Goal: Transaction & Acquisition: Purchase product/service

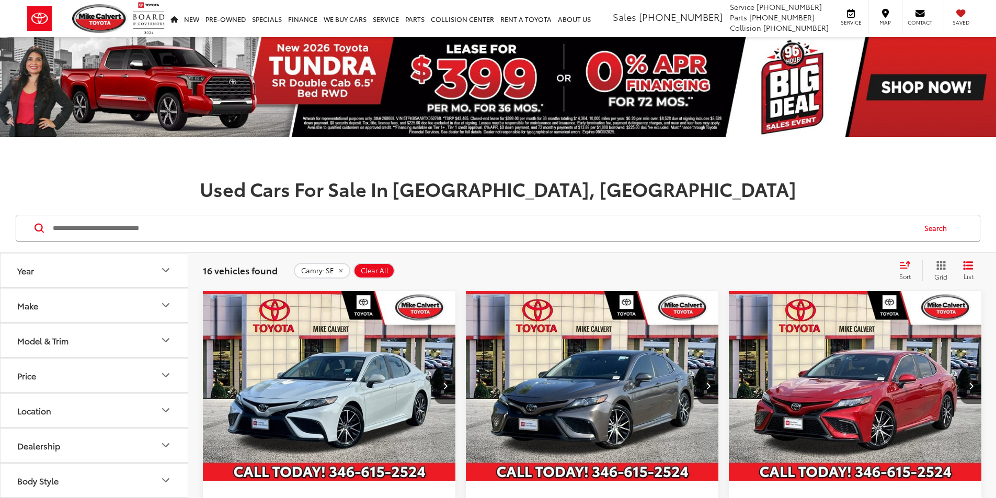
scroll to position [167, 0]
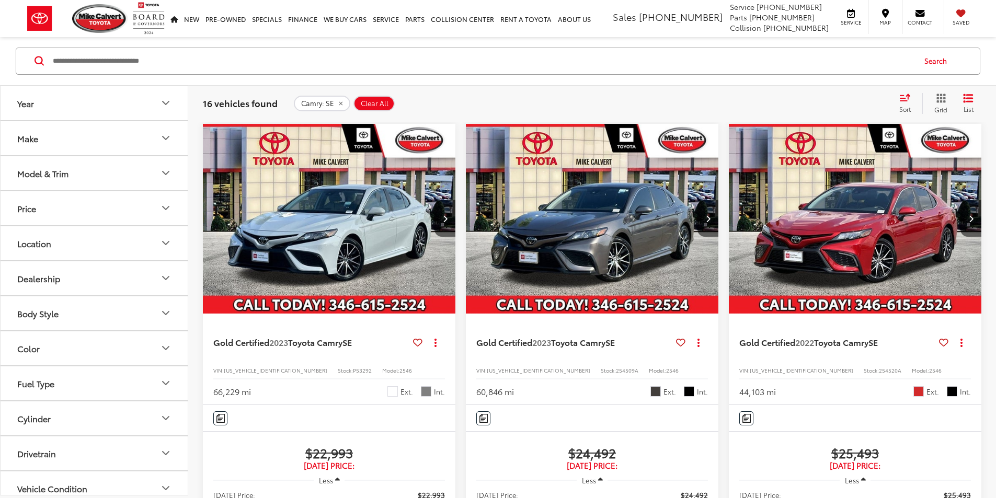
click at [339, 103] on icon "remove Camry: SE" at bounding box center [341, 104] width 4 height 4
click at [113, 178] on button "Model & Trim" at bounding box center [95, 173] width 188 height 34
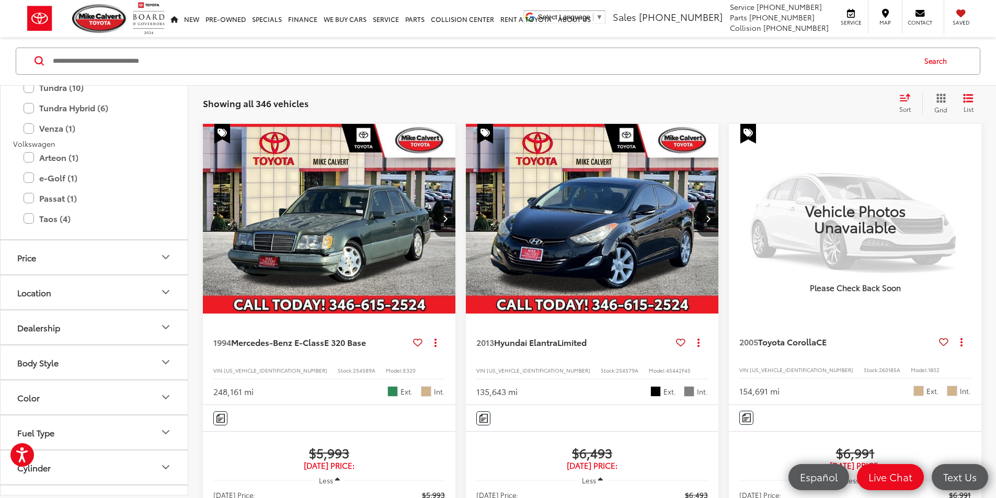
scroll to position [2300, 0]
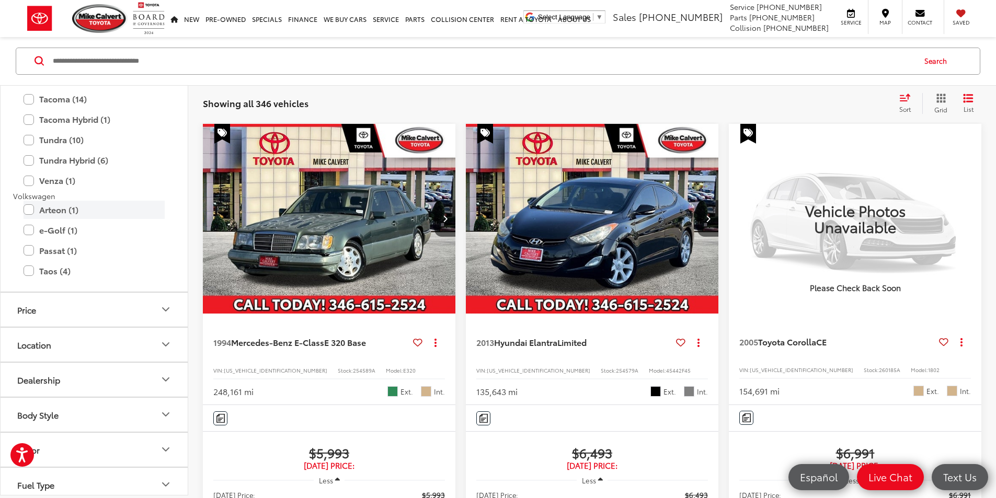
click at [28, 208] on label "Arteon (1)" at bounding box center [94, 210] width 141 height 18
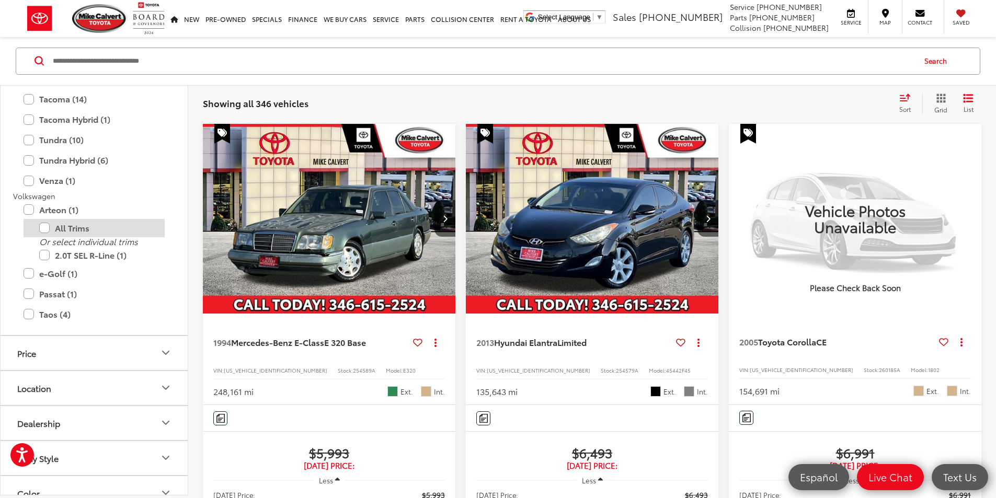
click at [28, 228] on div "All Trims" at bounding box center [94, 228] width 162 height 18
click at [28, 274] on label "e-Golf (1)" at bounding box center [94, 273] width 141 height 18
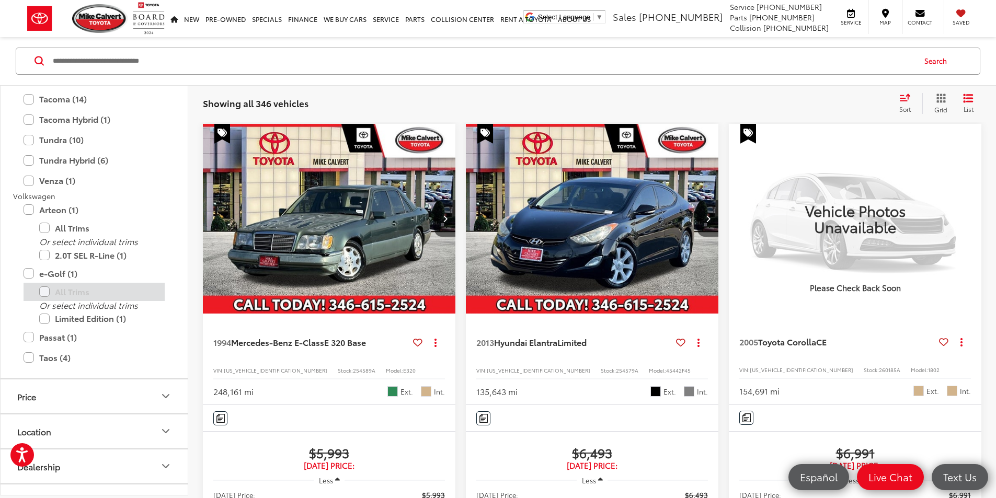
click at [32, 298] on div "All Trims" at bounding box center [94, 292] width 162 height 18
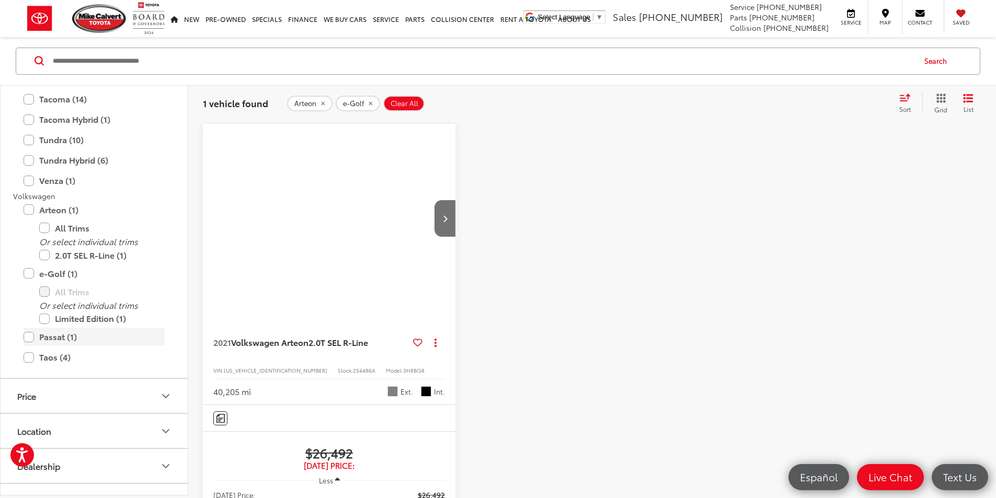
click at [27, 344] on label "Passat (1)" at bounding box center [94, 337] width 141 height 18
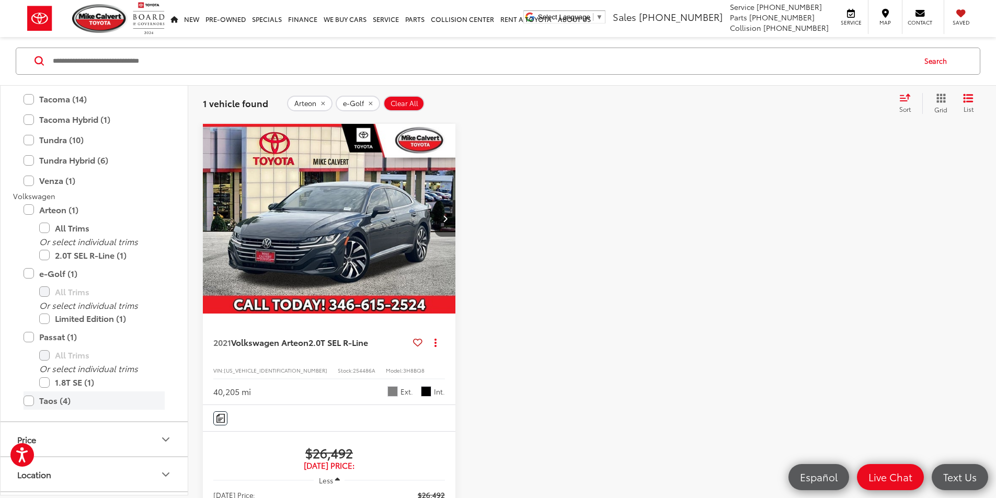
click at [29, 402] on label "Taos (4)" at bounding box center [94, 401] width 141 height 18
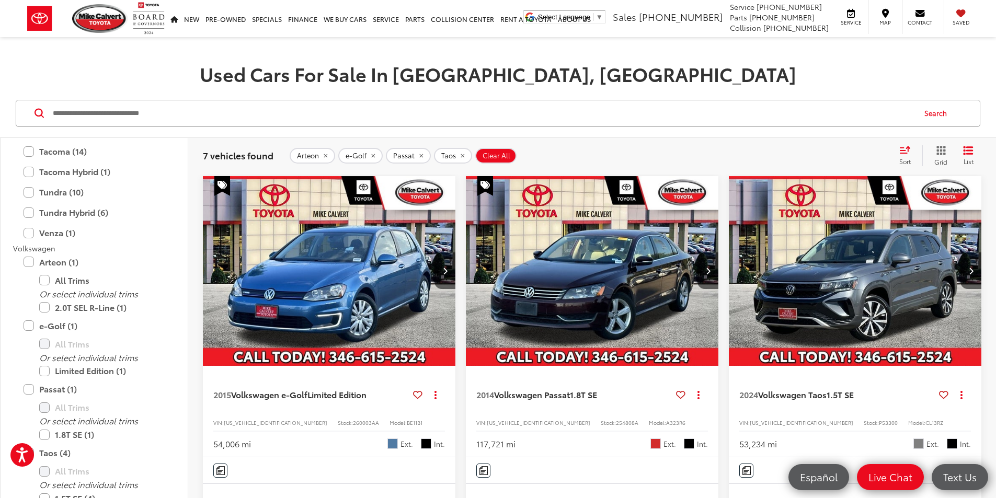
scroll to position [167, 0]
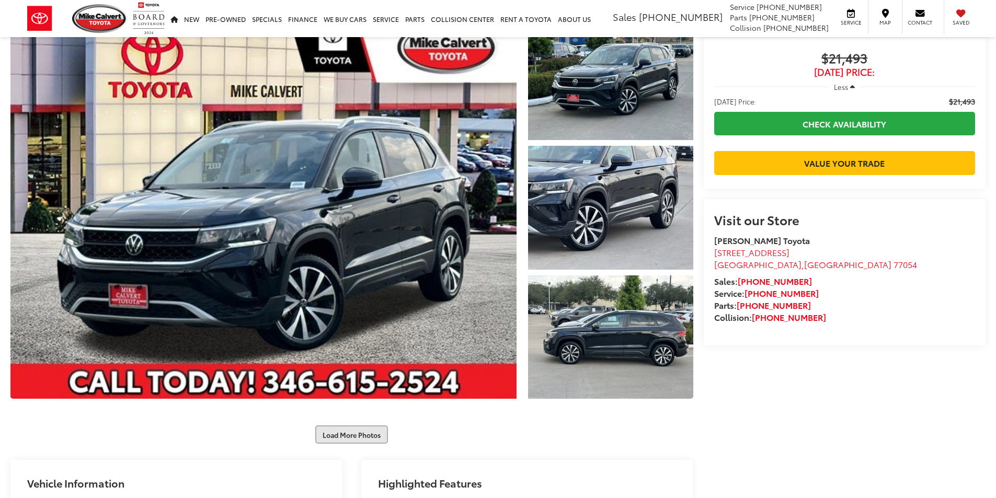
scroll to position [261, 0]
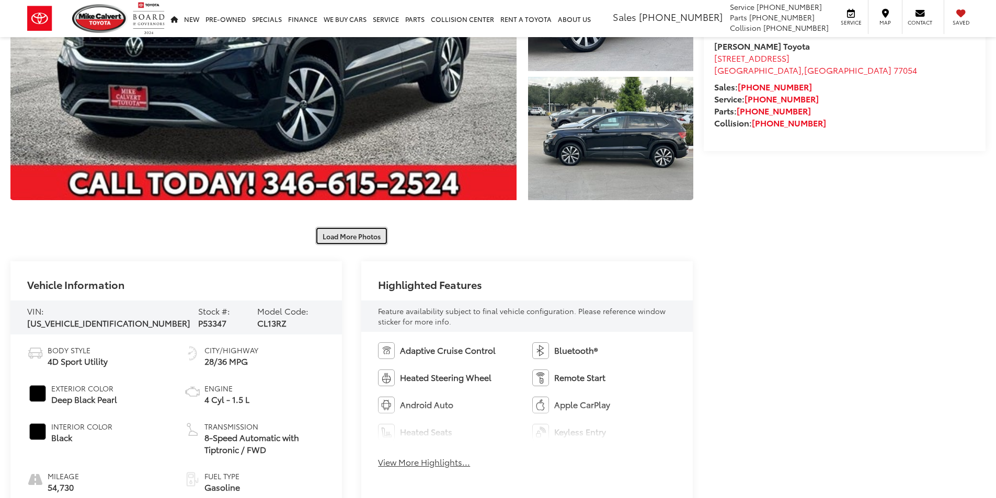
click at [354, 232] on button "Load More Photos" at bounding box center [351, 236] width 73 height 18
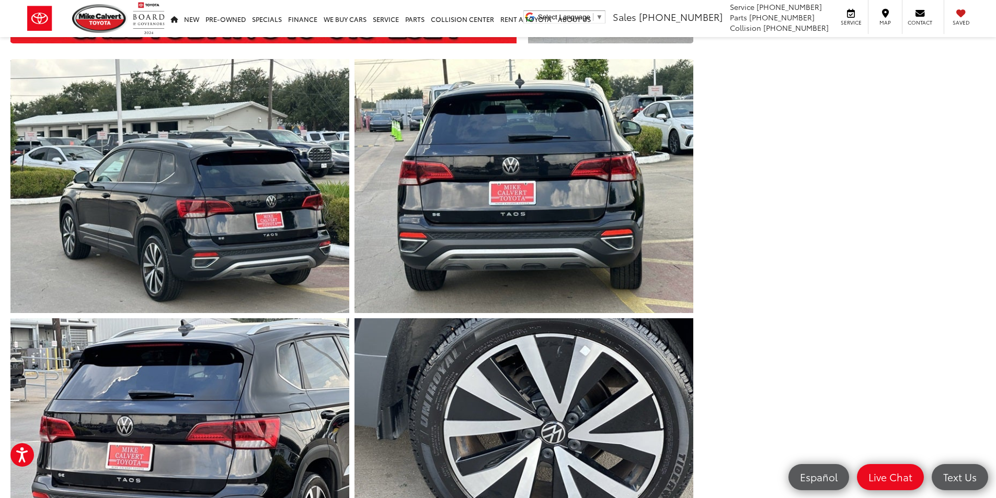
scroll to position [627, 0]
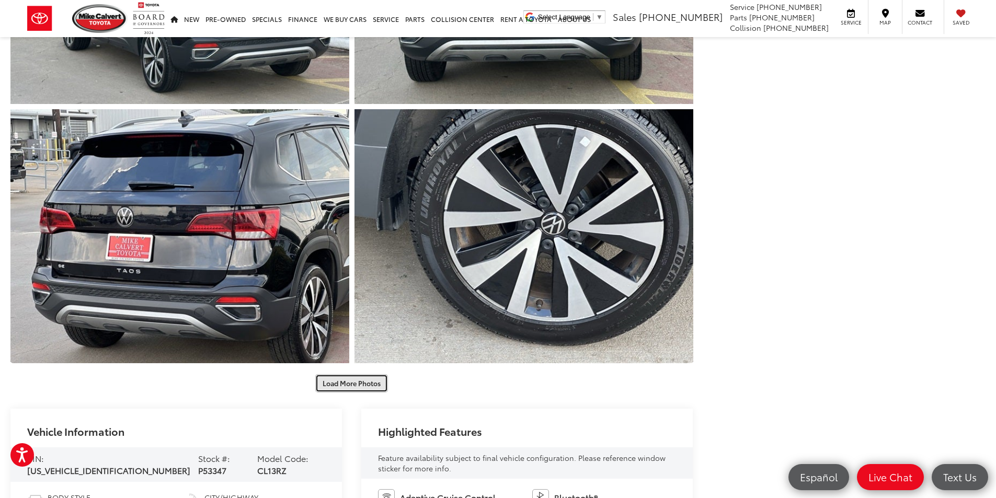
click at [340, 387] on button "Load More Photos" at bounding box center [351, 383] width 73 height 18
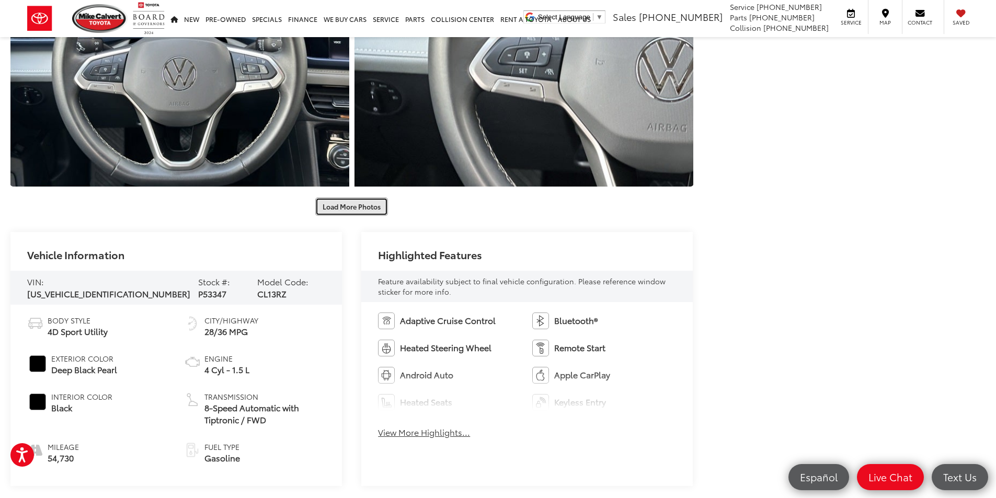
scroll to position [1307, 0]
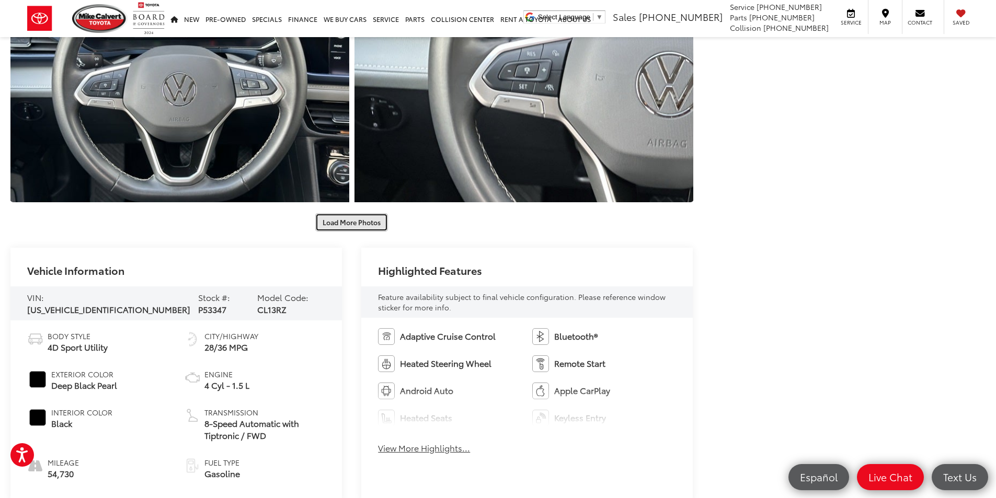
click at [358, 216] on button "Load More Photos" at bounding box center [351, 222] width 73 height 18
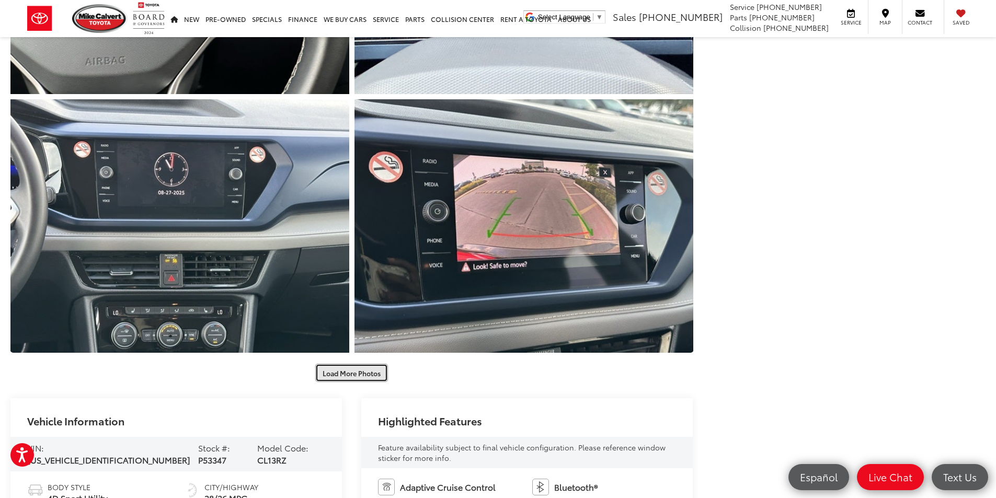
scroll to position [1725, 0]
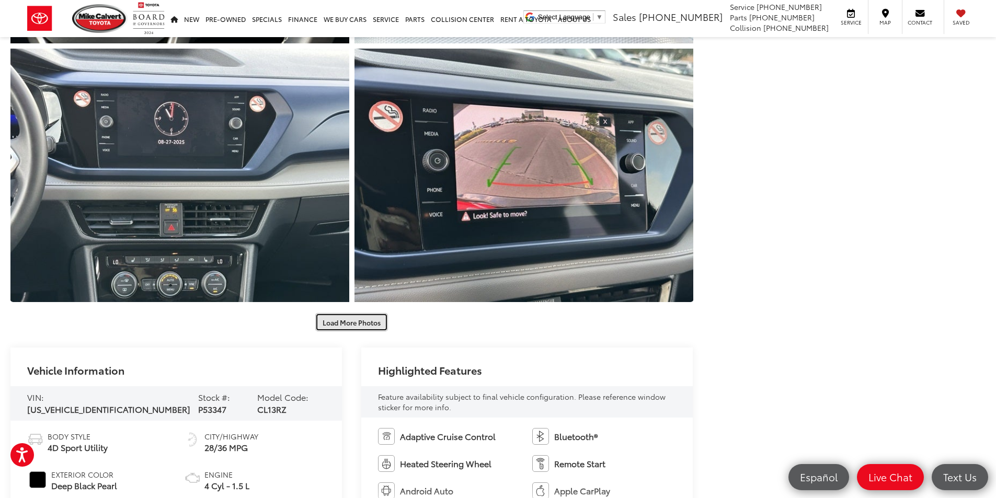
click at [358, 326] on button "Load More Photos" at bounding box center [351, 322] width 73 height 18
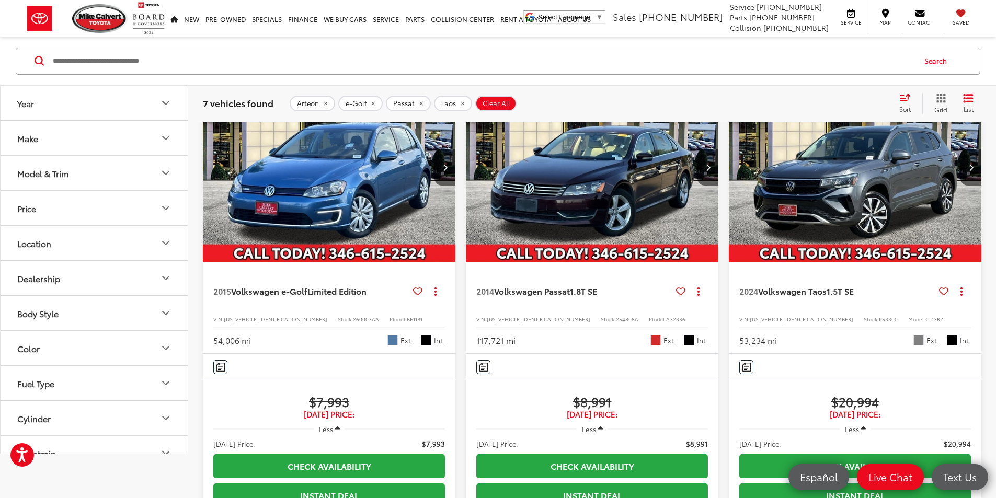
scroll to position [115, 0]
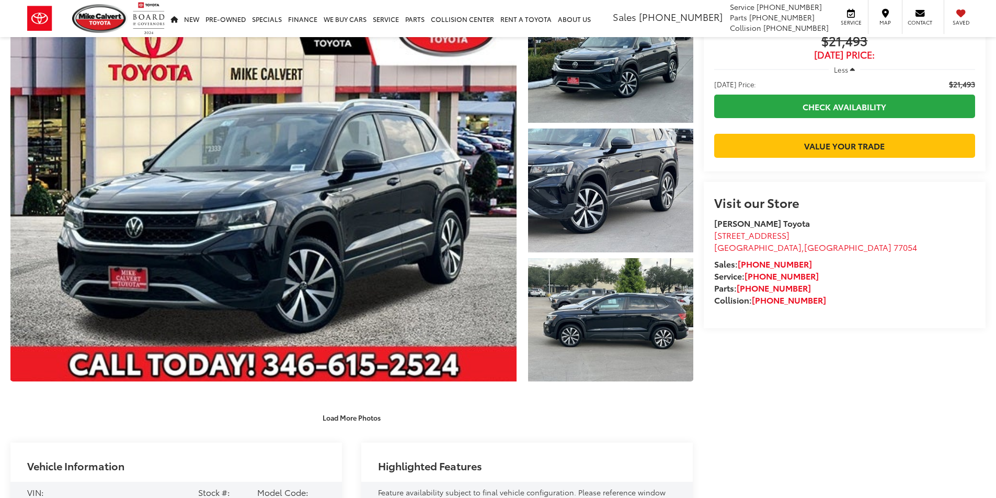
scroll to position [157, 0]
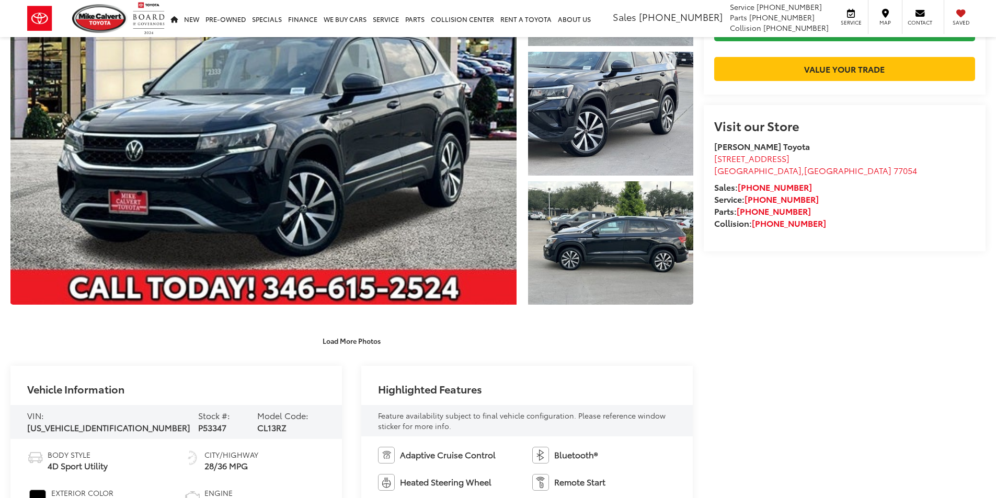
click at [349, 323] on div "Load More Photos" at bounding box center [351, 334] width 683 height 29
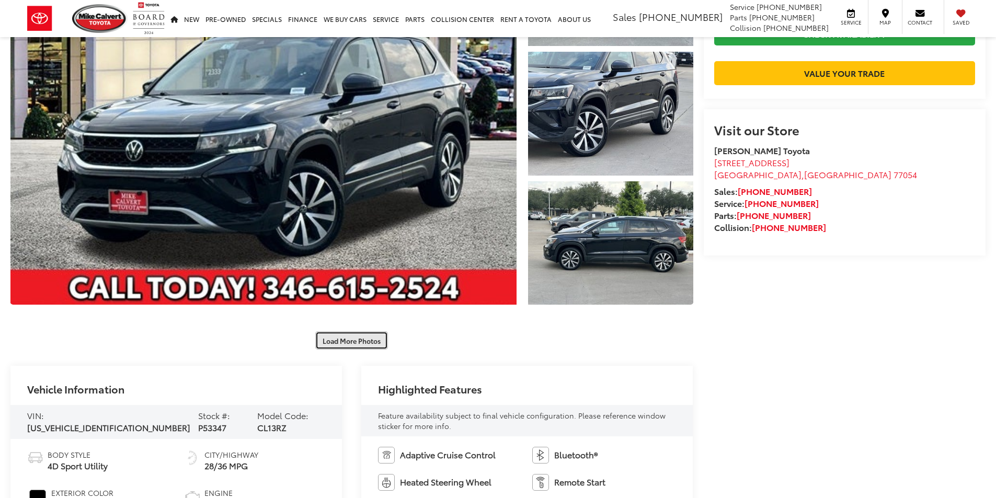
click at [346, 344] on button "Load More Photos" at bounding box center [351, 340] width 73 height 18
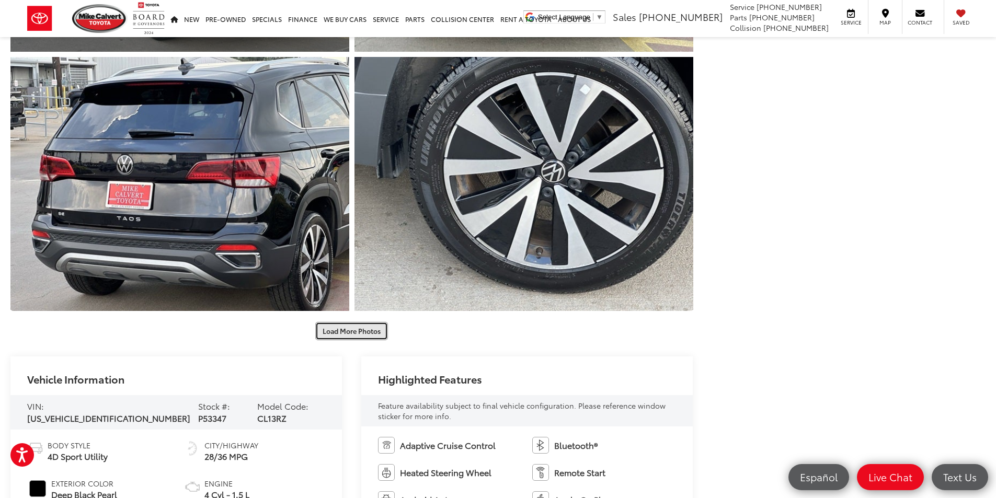
scroll to position [732, 0]
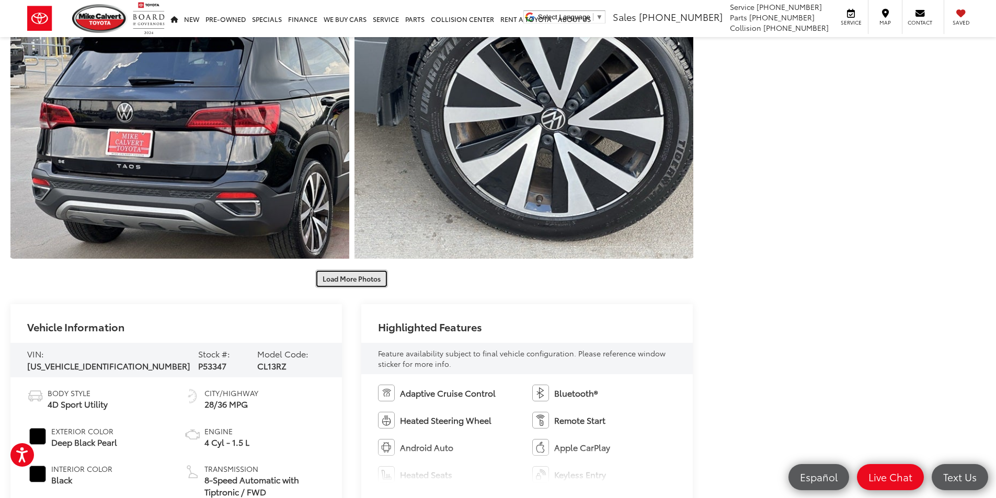
click at [367, 271] on button "Load More Photos" at bounding box center [351, 279] width 73 height 18
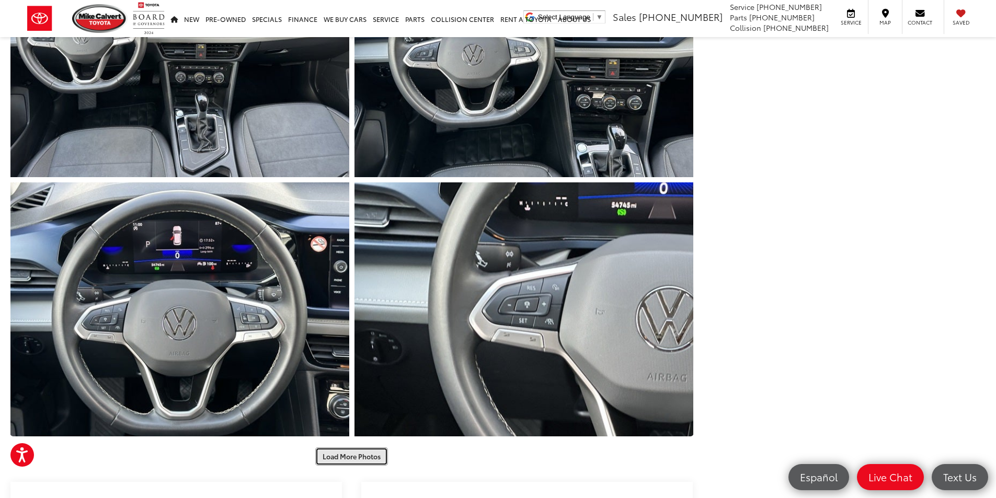
scroll to position [1254, 0]
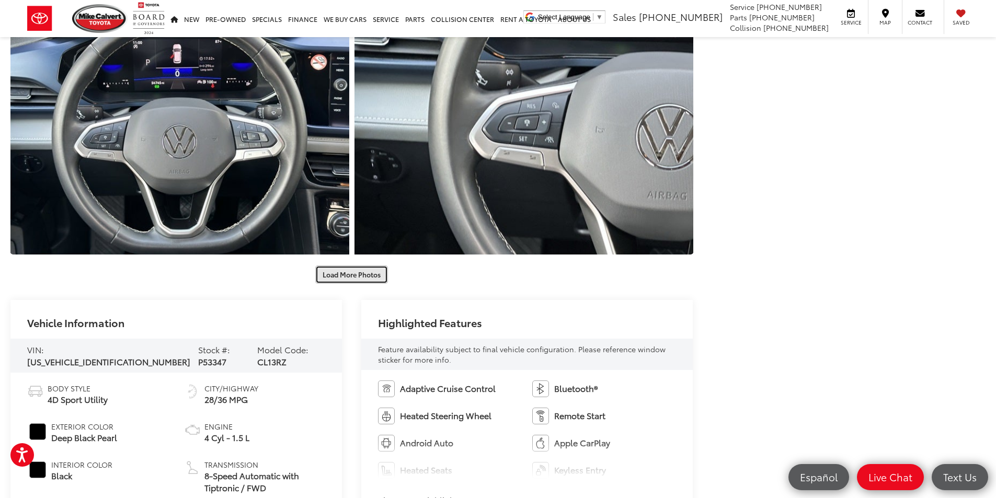
click at [331, 275] on button "Load More Photos" at bounding box center [351, 274] width 73 height 18
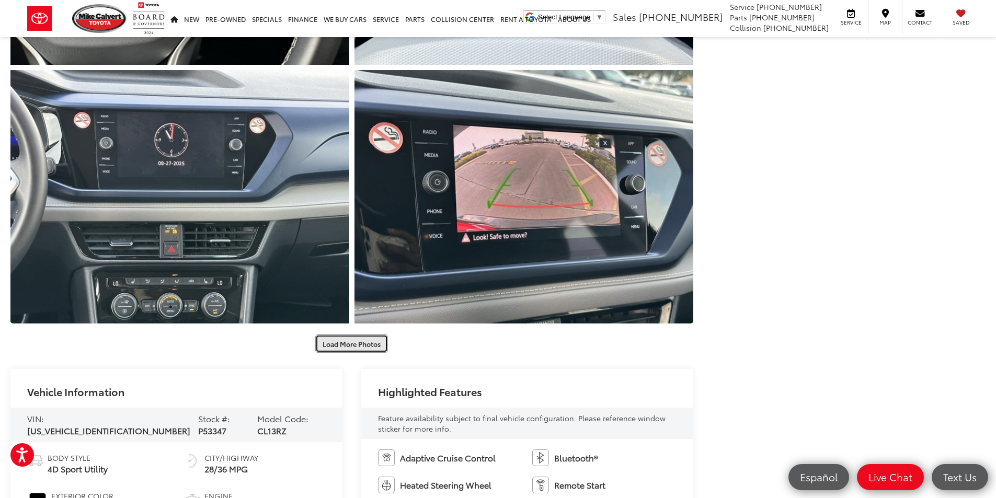
scroll to position [1725, 0]
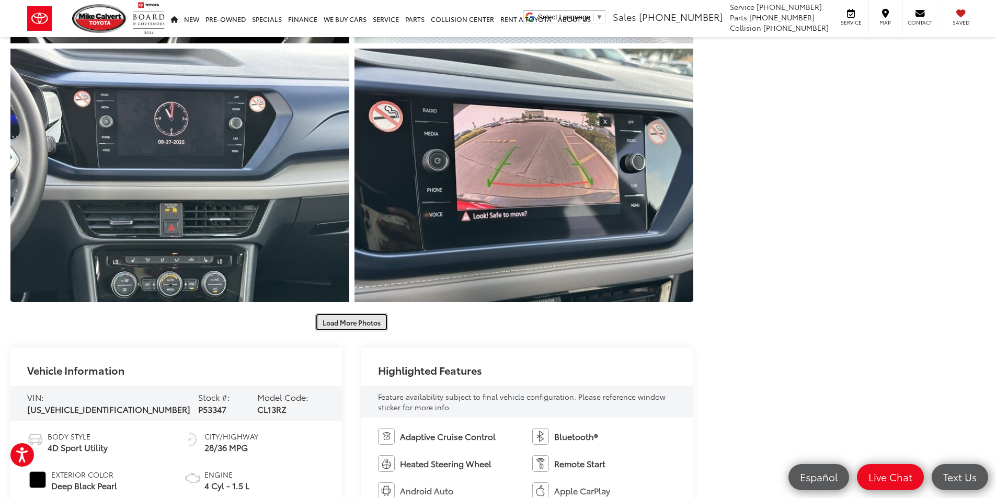
click at [351, 321] on button "Load More Photos" at bounding box center [351, 322] width 73 height 18
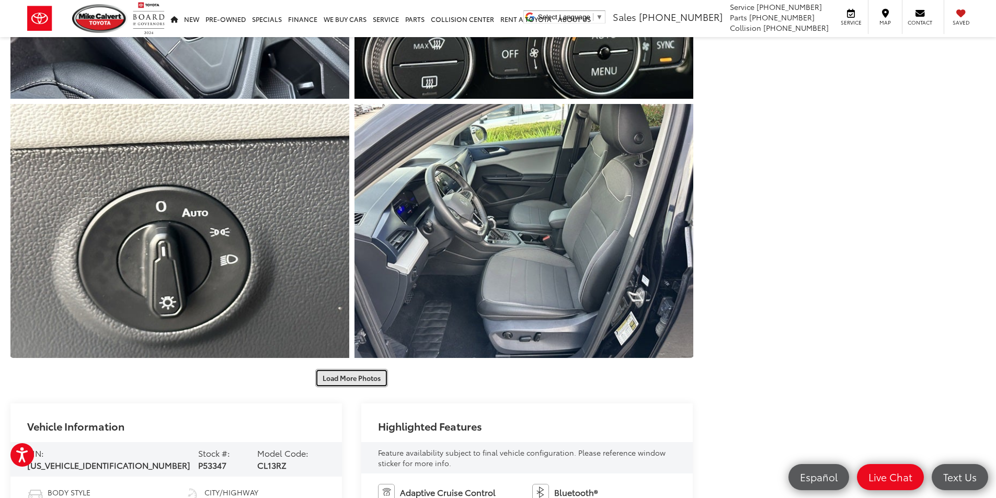
scroll to position [2195, 0]
